Goal: Book appointment/travel/reservation

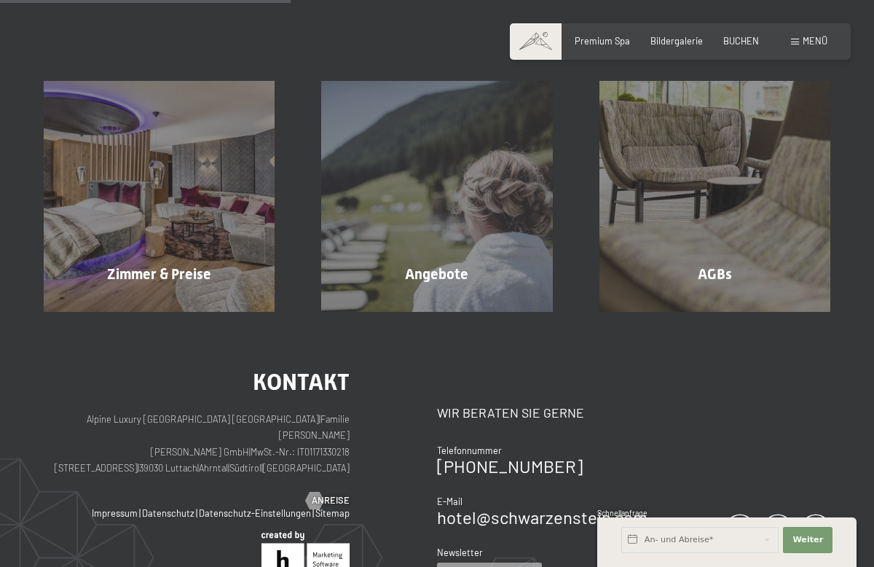
scroll to position [278, 0]
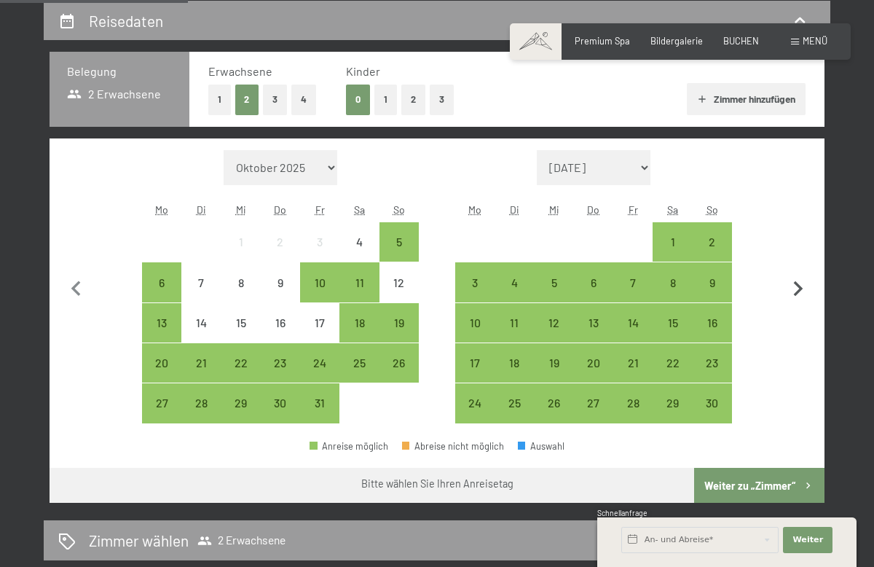
click at [797, 299] on icon "button" at bounding box center [798, 289] width 31 height 31
select select "[DATE]"
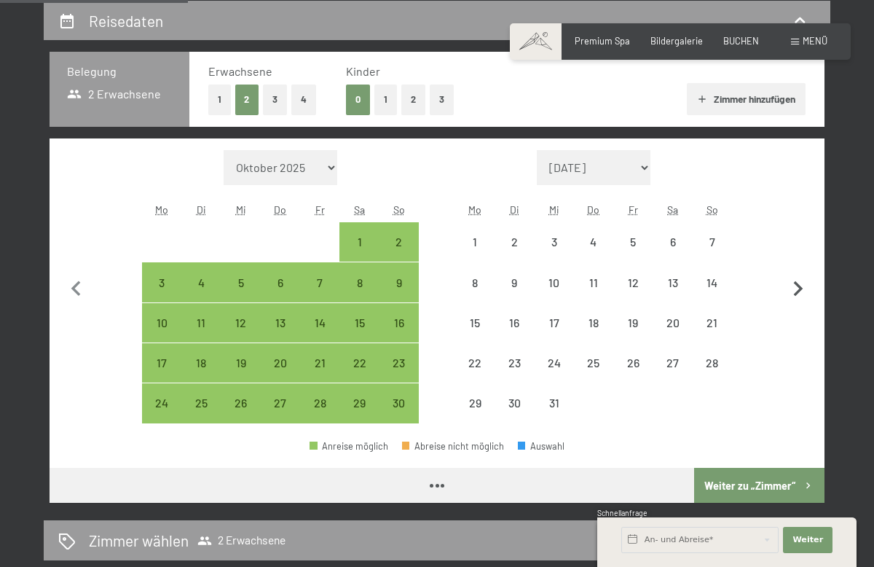
click at [797, 299] on icon "button" at bounding box center [798, 289] width 31 height 31
select select "[DATE]"
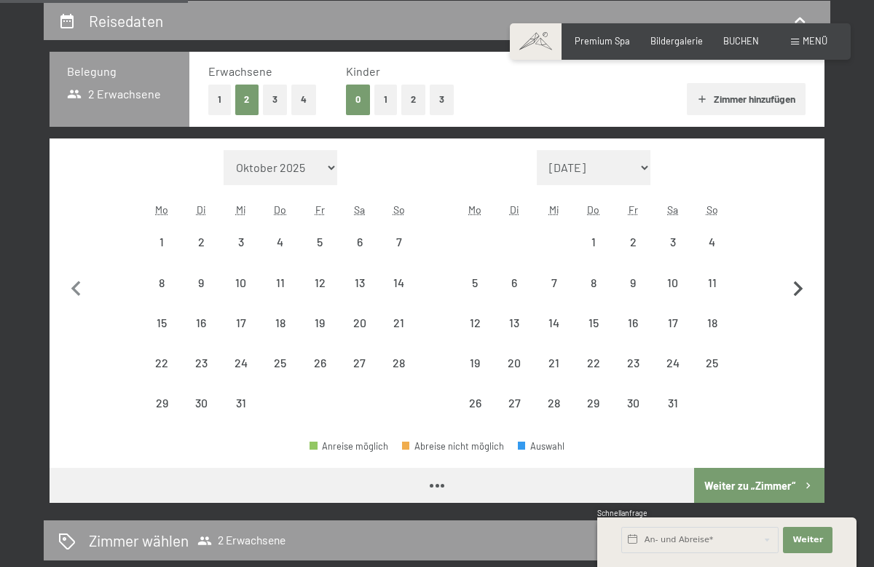
click at [797, 299] on icon "button" at bounding box center [798, 289] width 31 height 31
select select "[DATE]"
click at [797, 299] on icon "button" at bounding box center [798, 289] width 31 height 31
select select "[DATE]"
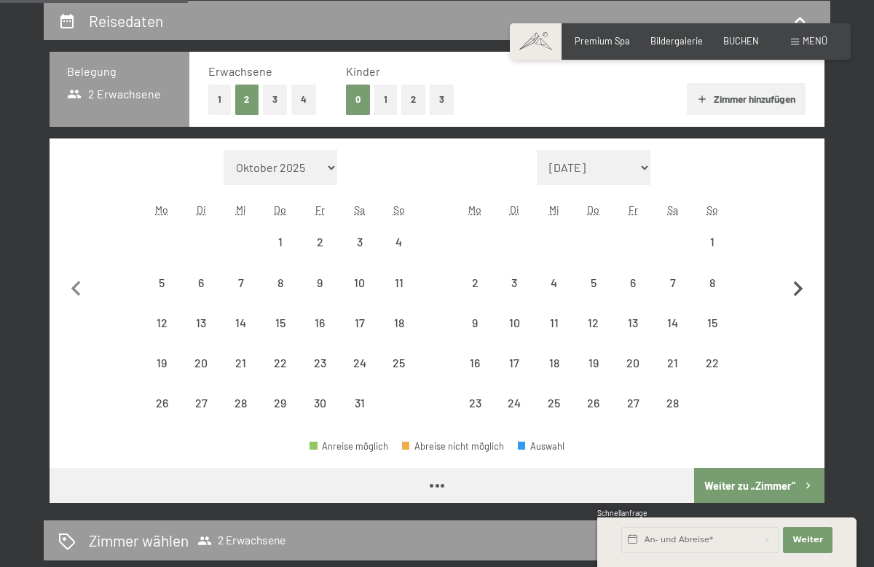
select select "[DATE]"
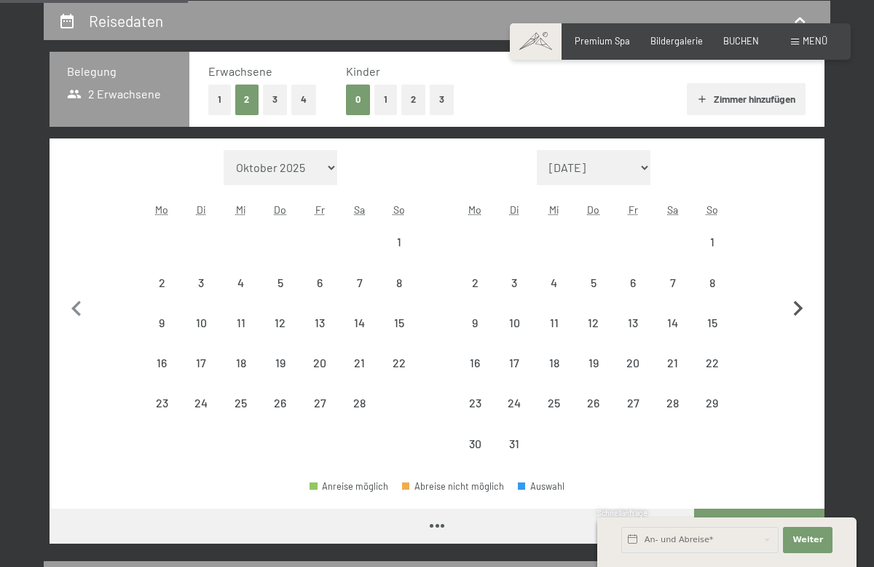
select select "[DATE]"
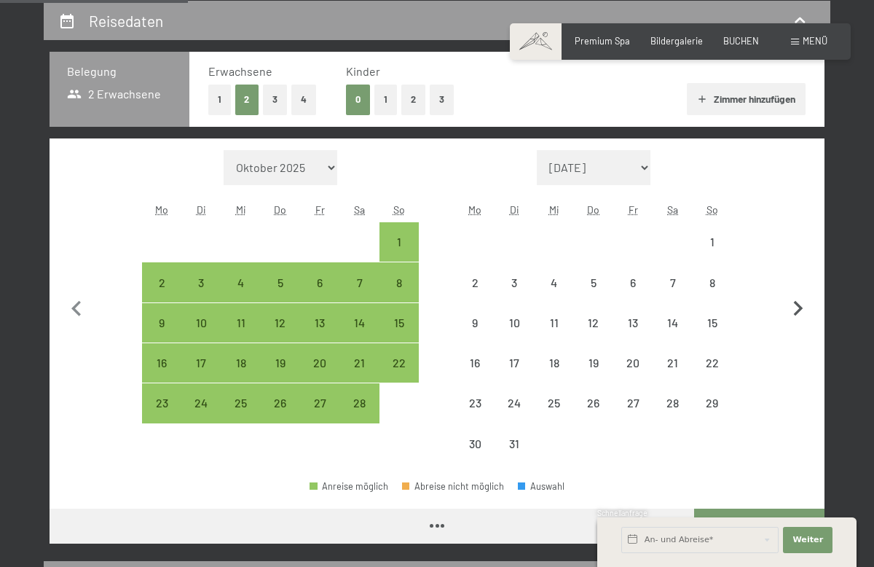
select select "[DATE]"
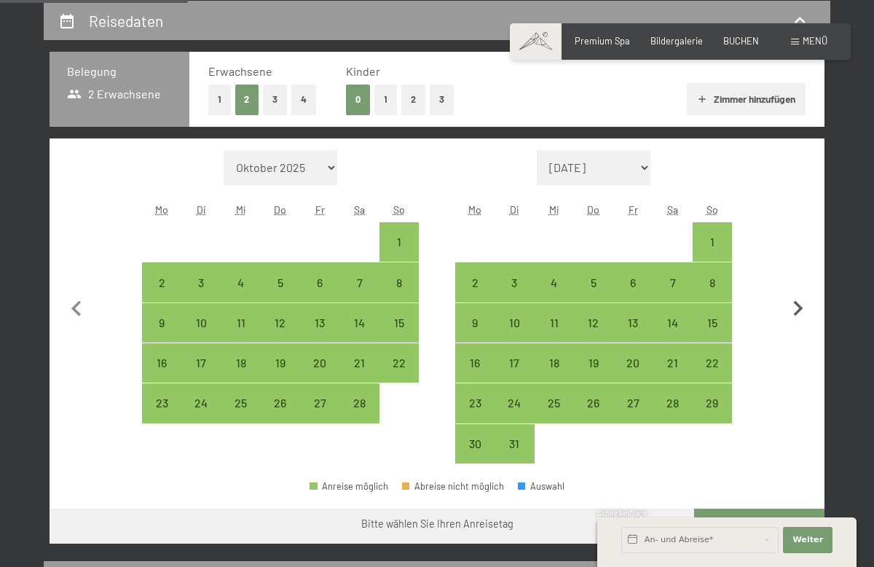
click at [797, 299] on icon "button" at bounding box center [798, 309] width 31 height 31
select select "[DATE]"
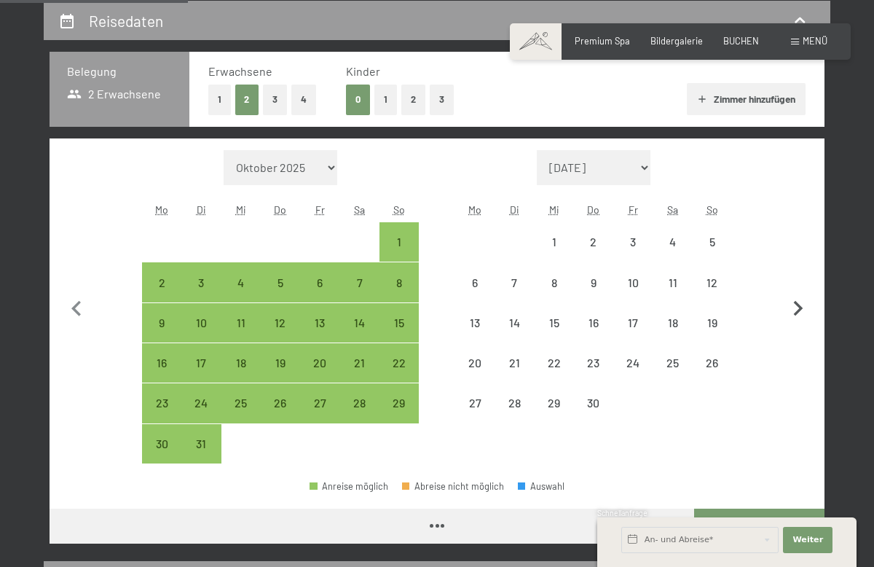
select select "[DATE]"
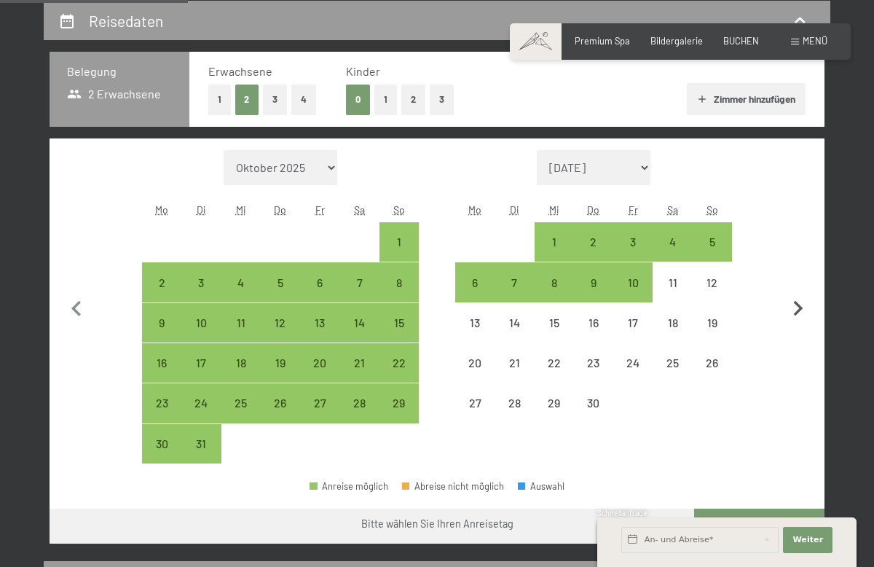
click at [791, 305] on icon "button" at bounding box center [798, 309] width 31 height 31
select select "[DATE]"
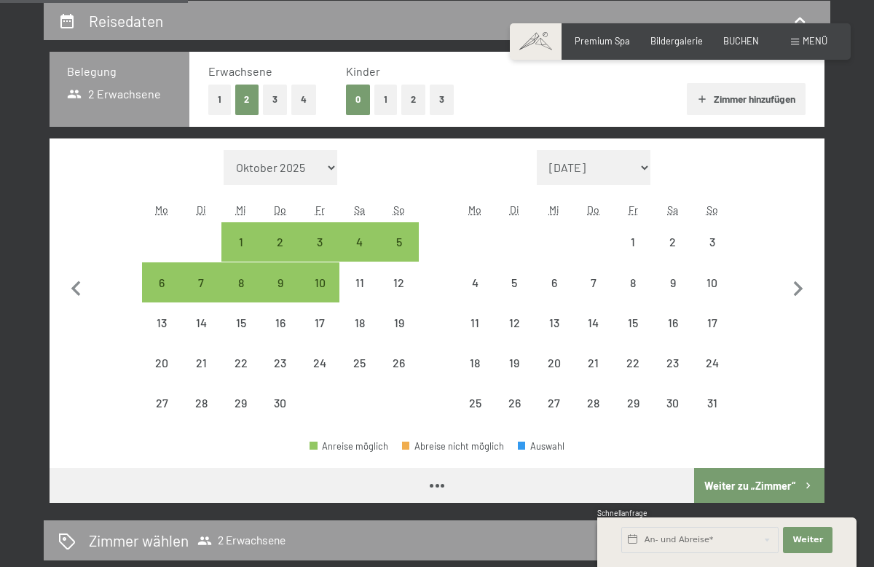
select select "[DATE]"
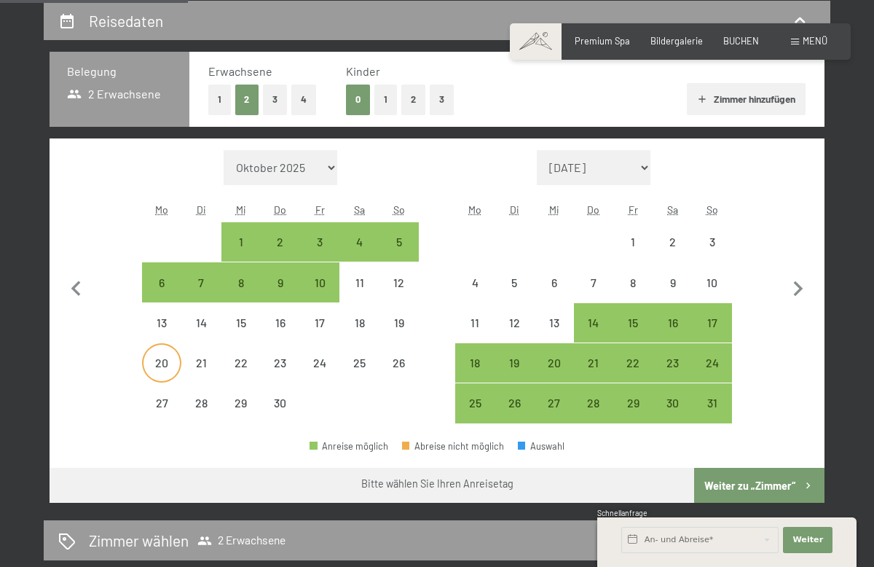
click at [176, 367] on div "20" at bounding box center [162, 375] width 36 height 36
select select "[DATE]"
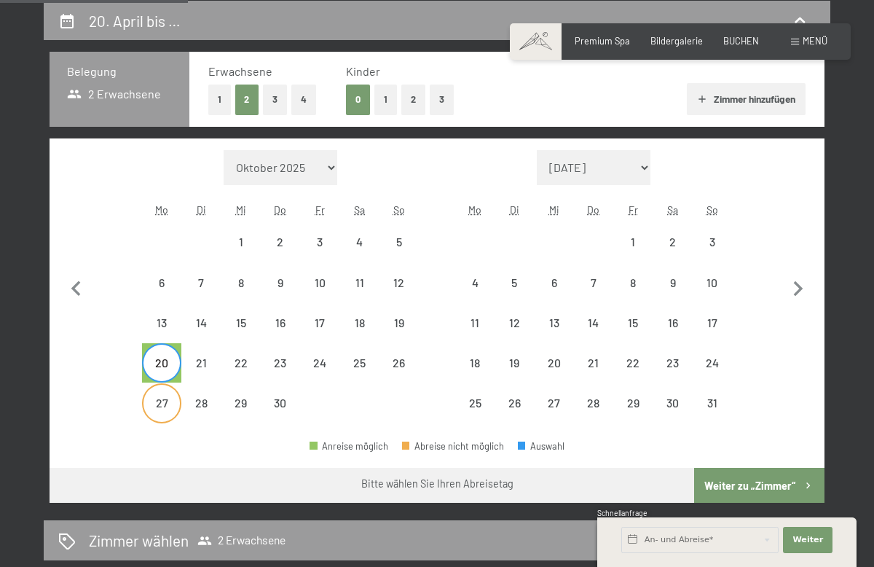
click at [162, 402] on div "27" at bounding box center [162, 415] width 36 height 36
select select "[DATE]"
